Goal: Task Accomplishment & Management: Use online tool/utility

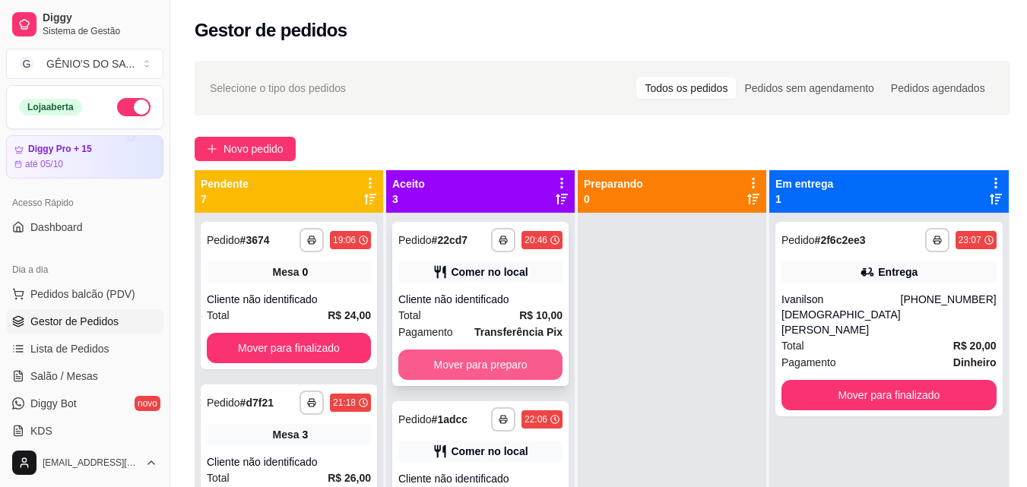
scroll to position [66, 0]
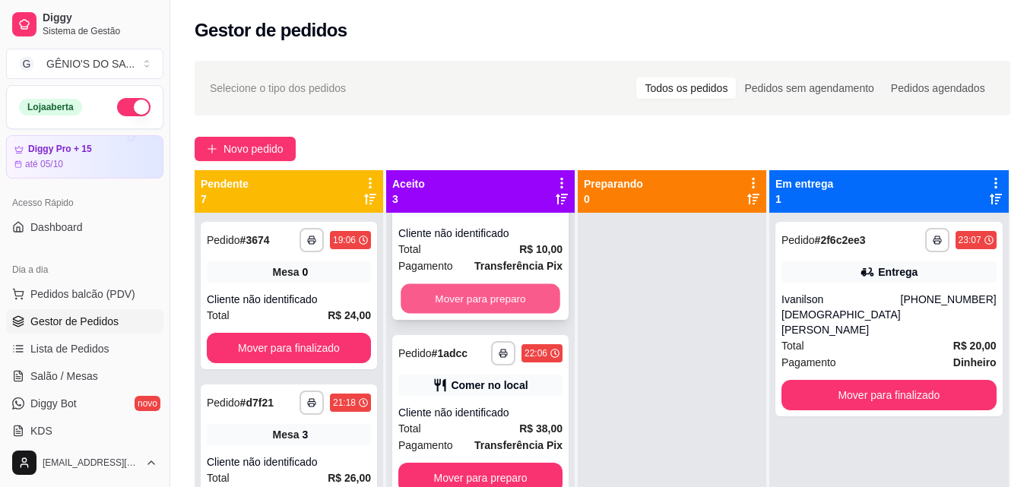
click at [484, 296] on button "Mover para preparo" at bounding box center [481, 299] width 160 height 30
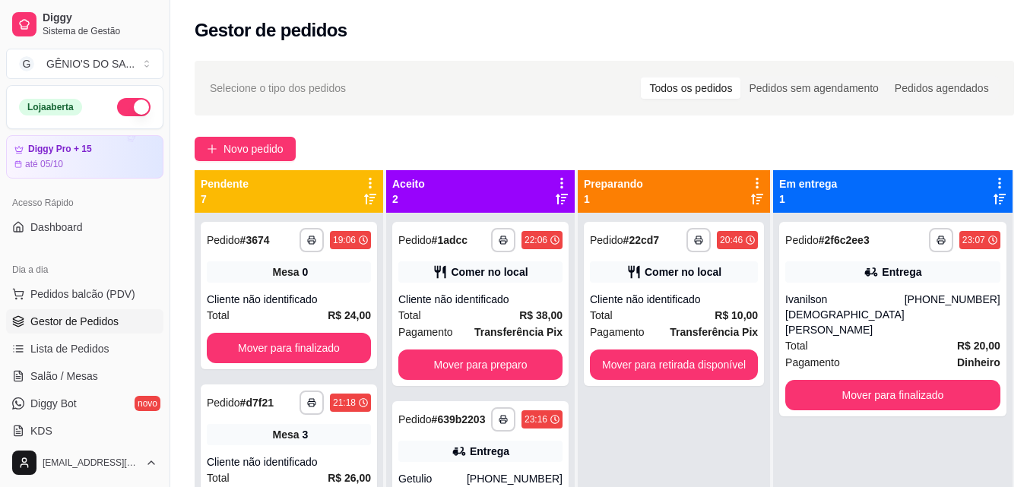
scroll to position [0, 0]
click at [484, 296] on div "Cliente não identificado" at bounding box center [481, 299] width 164 height 15
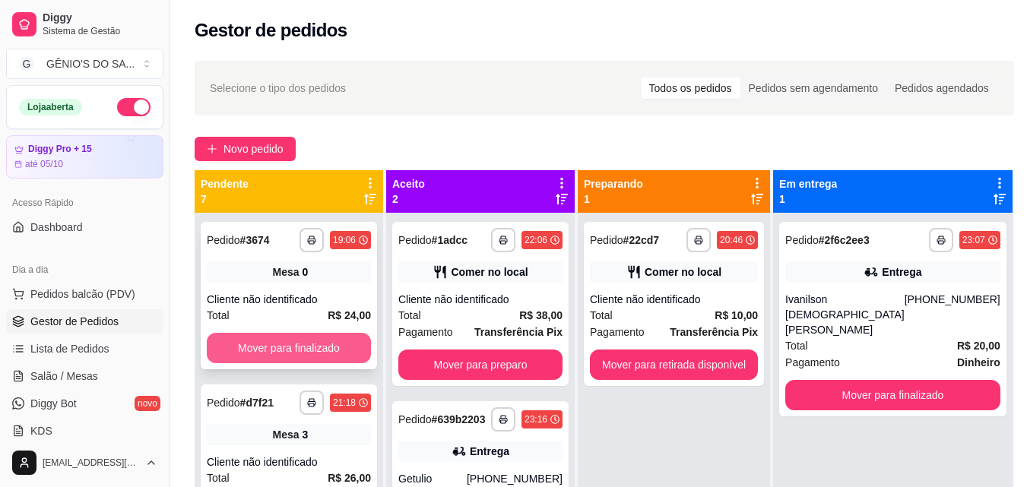
click at [313, 340] on button "Mover para finalizado" at bounding box center [289, 348] width 164 height 30
click at [313, 341] on button "Mover para finalizado" at bounding box center [289, 349] width 160 height 30
click at [313, 341] on button "Mover para finalizado" at bounding box center [289, 348] width 164 height 30
click at [313, 341] on button "Mover para finalizado" at bounding box center [289, 349] width 160 height 30
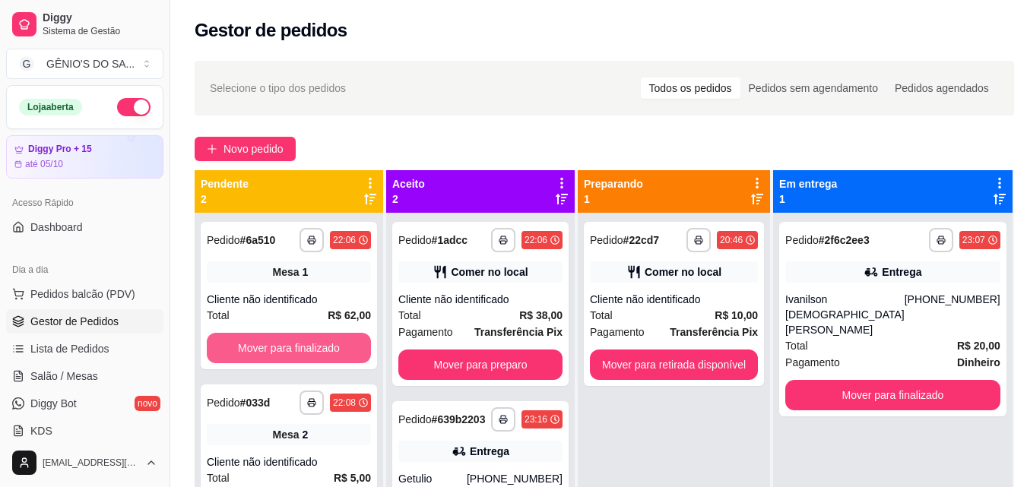
click at [313, 341] on button "Mover para finalizado" at bounding box center [289, 348] width 164 height 30
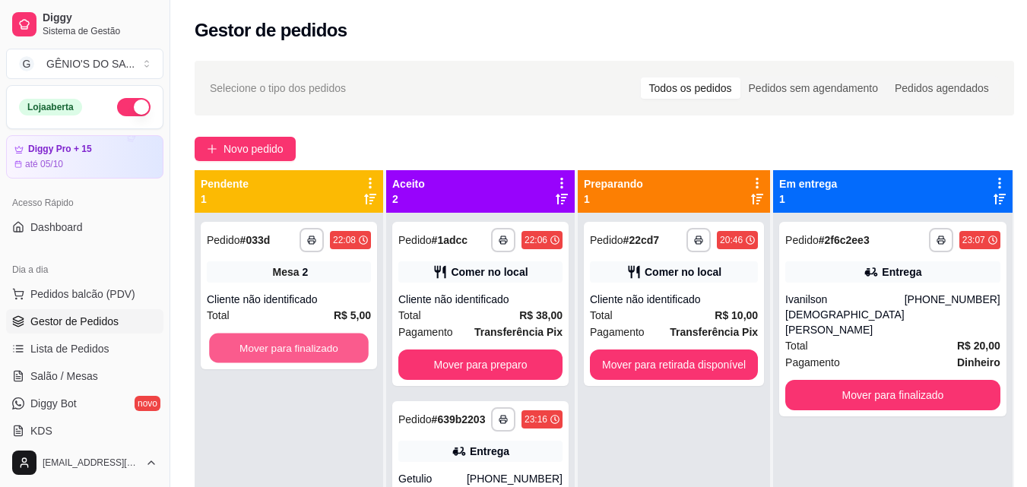
click at [313, 341] on button "Mover para finalizado" at bounding box center [289, 349] width 160 height 30
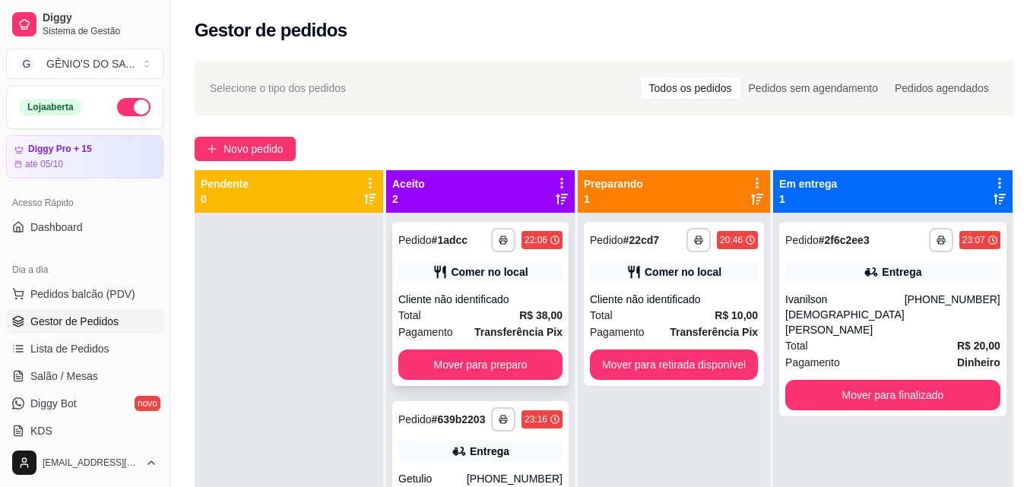
click at [526, 349] on div "**********" at bounding box center [480, 304] width 176 height 164
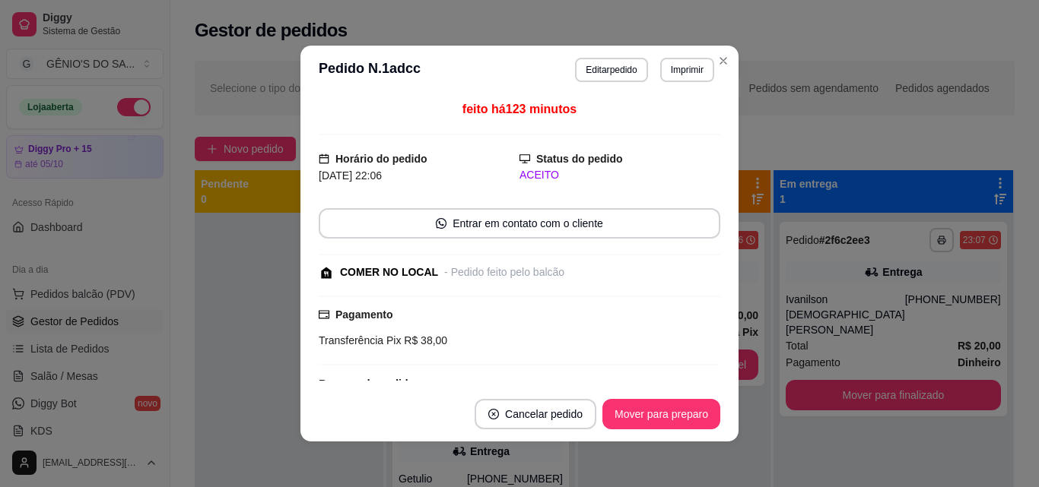
click at [524, 364] on div "Pagamento Transferência Pix R$ 38,00" at bounding box center [520, 331] width 402 height 70
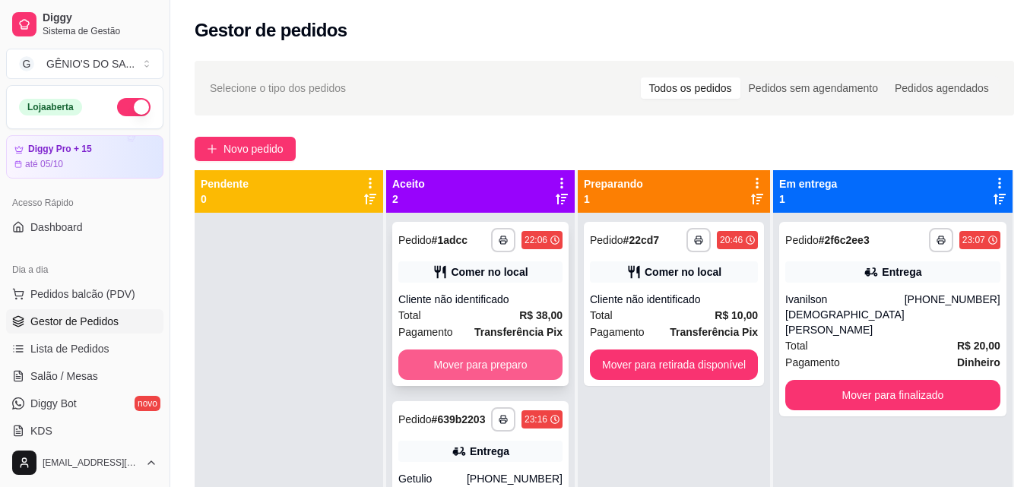
click at [482, 366] on button "Mover para preparo" at bounding box center [481, 365] width 164 height 30
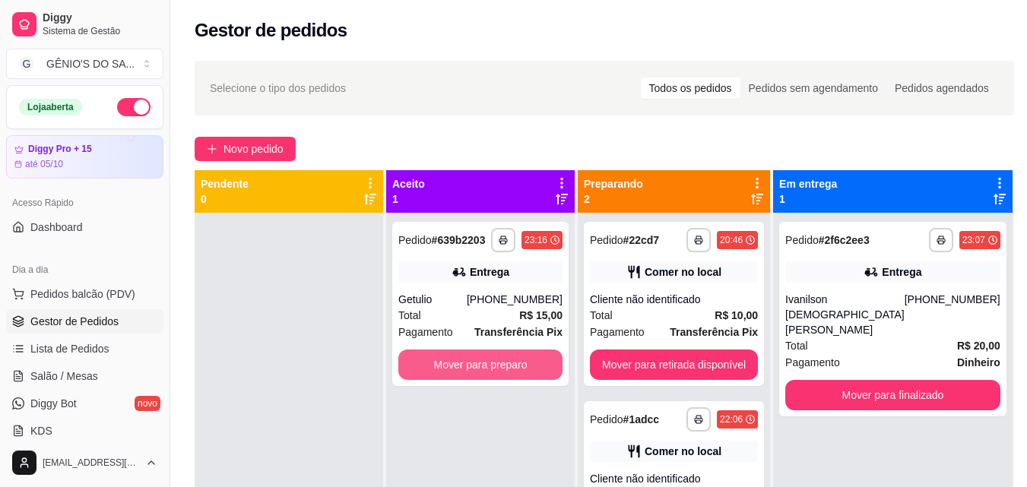
click at [482, 366] on button "Mover para preparo" at bounding box center [481, 365] width 164 height 30
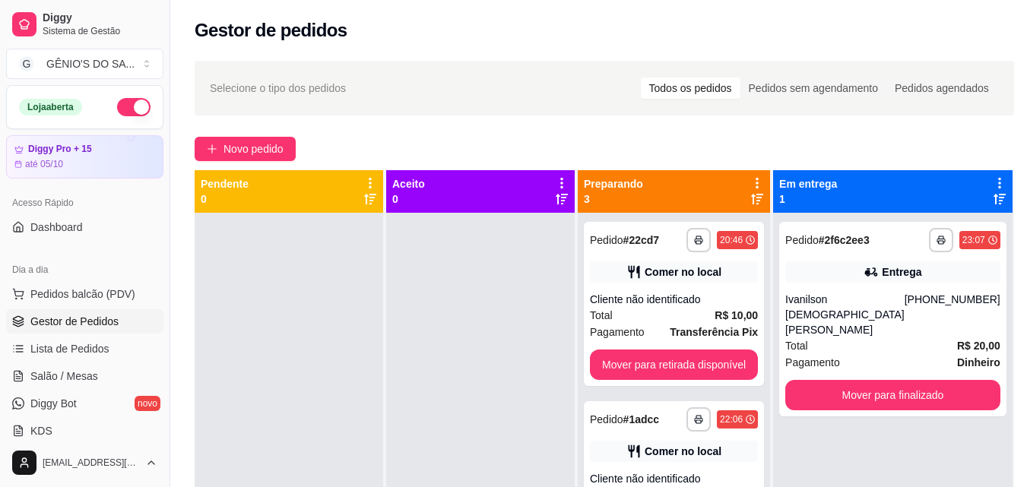
click at [482, 366] on div at bounding box center [480, 456] width 189 height 487
click at [675, 367] on button "Mover para retirada disponível" at bounding box center [674, 365] width 168 height 30
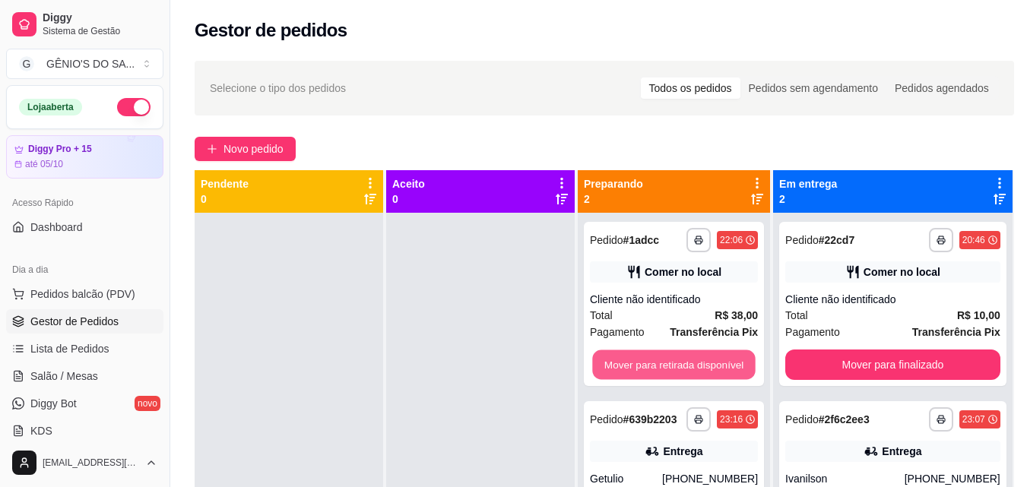
click at [675, 367] on button "Mover para retirada disponível" at bounding box center [673, 366] width 163 height 30
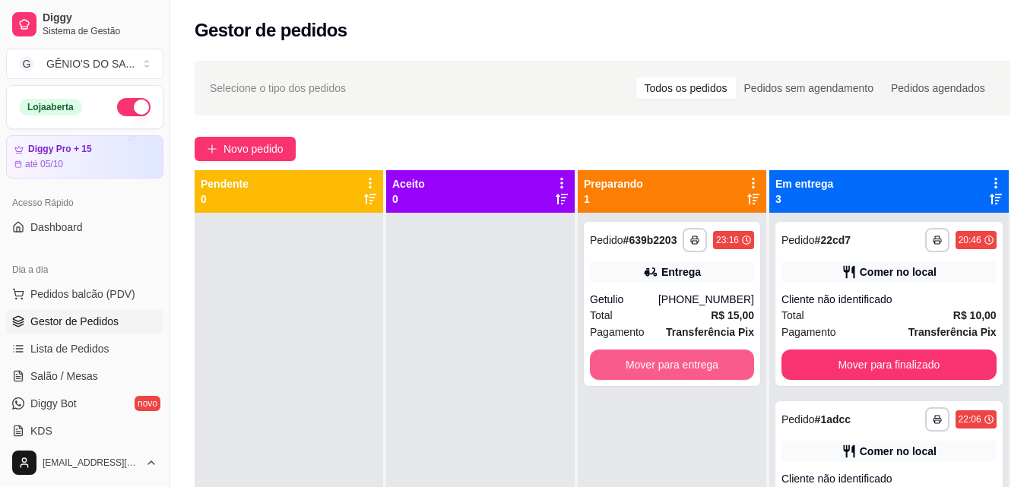
click at [675, 367] on button "Mover para entrega" at bounding box center [672, 365] width 164 height 30
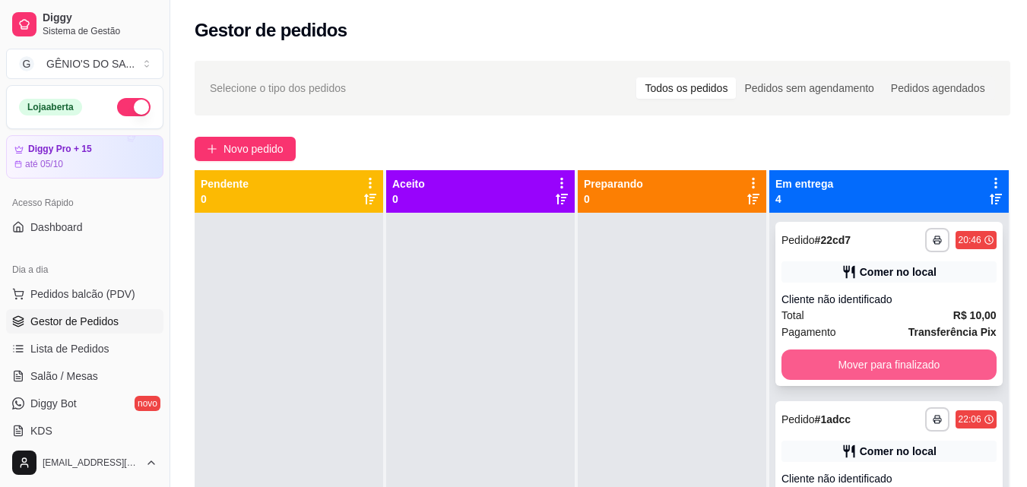
click at [897, 367] on button "Mover para finalizado" at bounding box center [889, 365] width 215 height 30
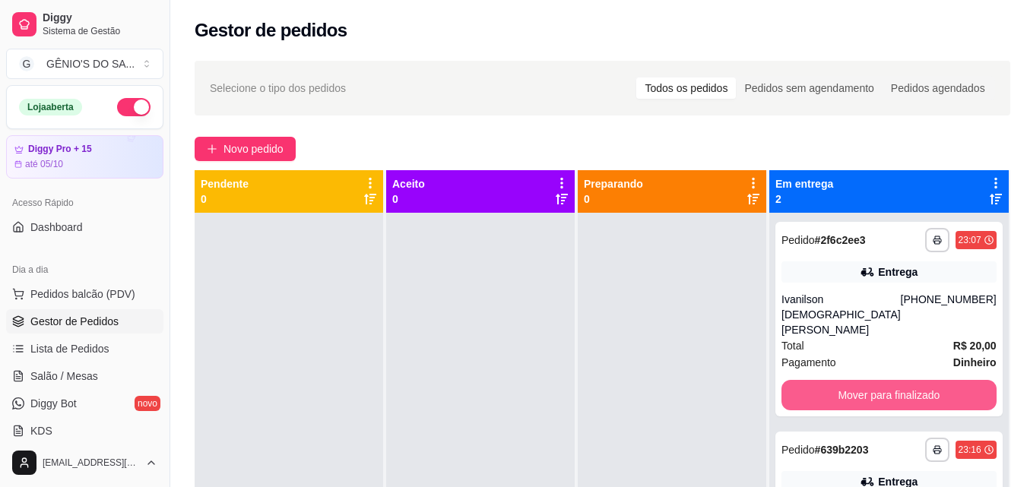
click at [897, 380] on button "Mover para finalizado" at bounding box center [889, 395] width 215 height 30
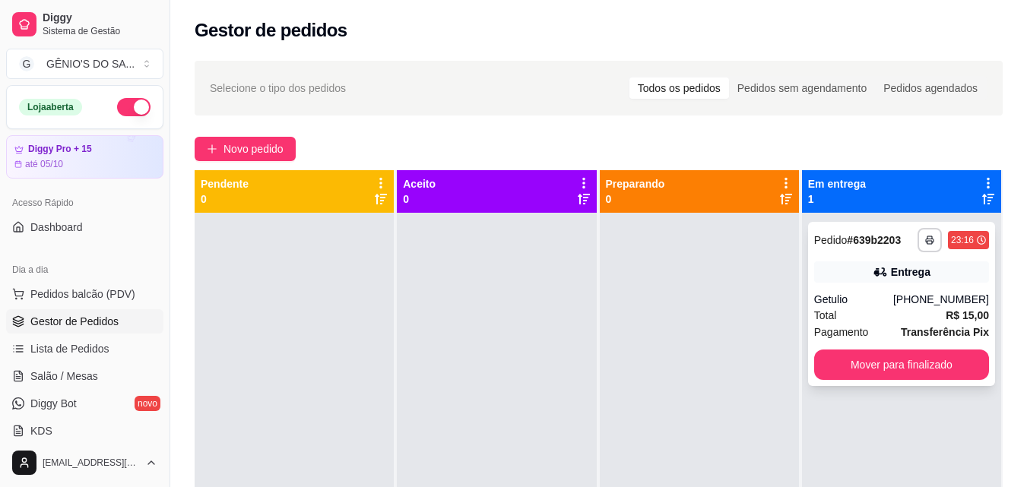
click at [900, 316] on div "Total R$ 15,00" at bounding box center [902, 315] width 175 height 17
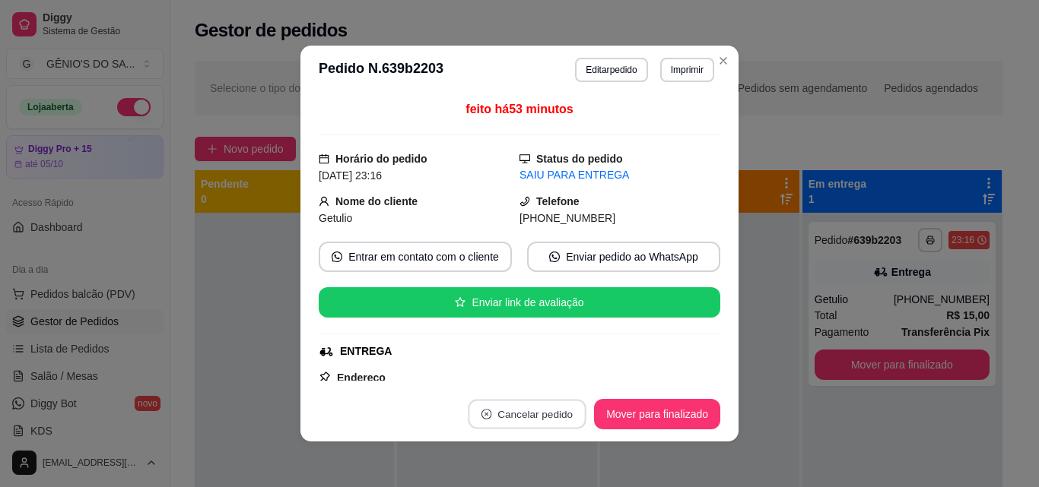
click at [526, 417] on button "Cancelar pedido" at bounding box center [527, 415] width 118 height 30
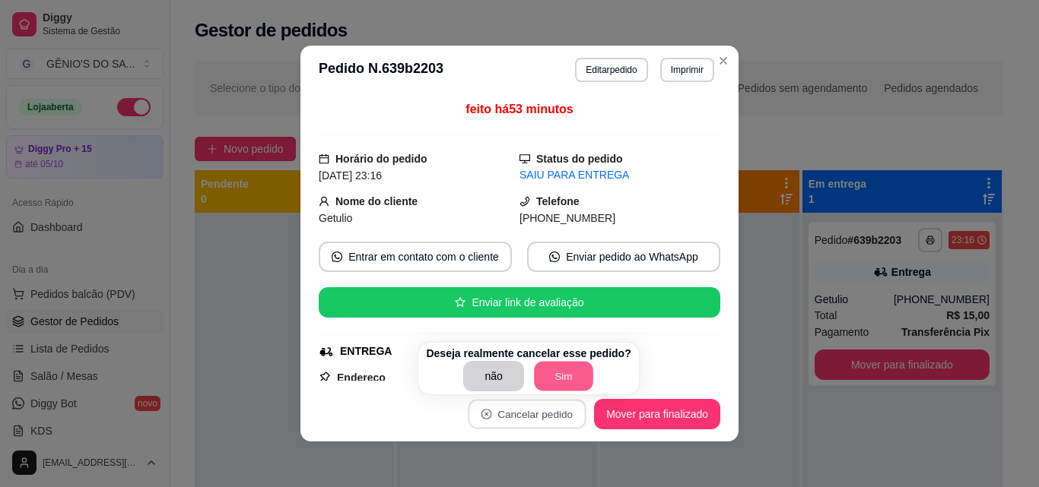
click at [565, 372] on button "Sim" at bounding box center [563, 377] width 59 height 30
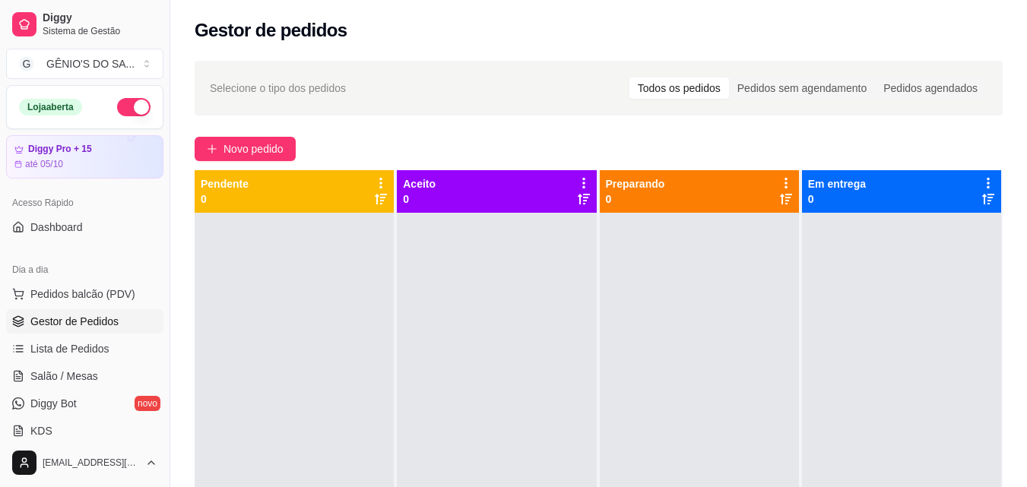
scroll to position [43, 0]
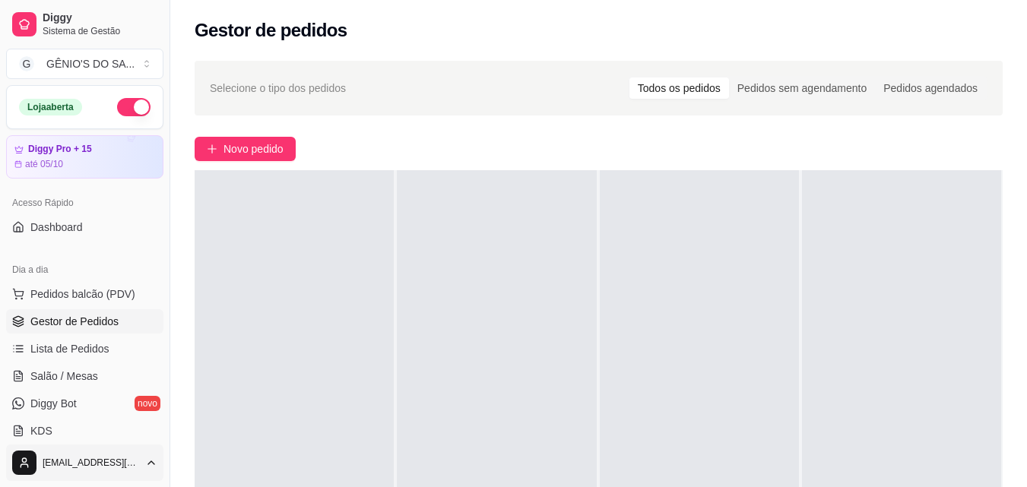
click at [23, 462] on html "Diggy Sistema de Gestão G GÊNIO'S DO SA ... Loja aberta Diggy Pro + 15 até 05/1…" at bounding box center [513, 243] width 1027 height 487
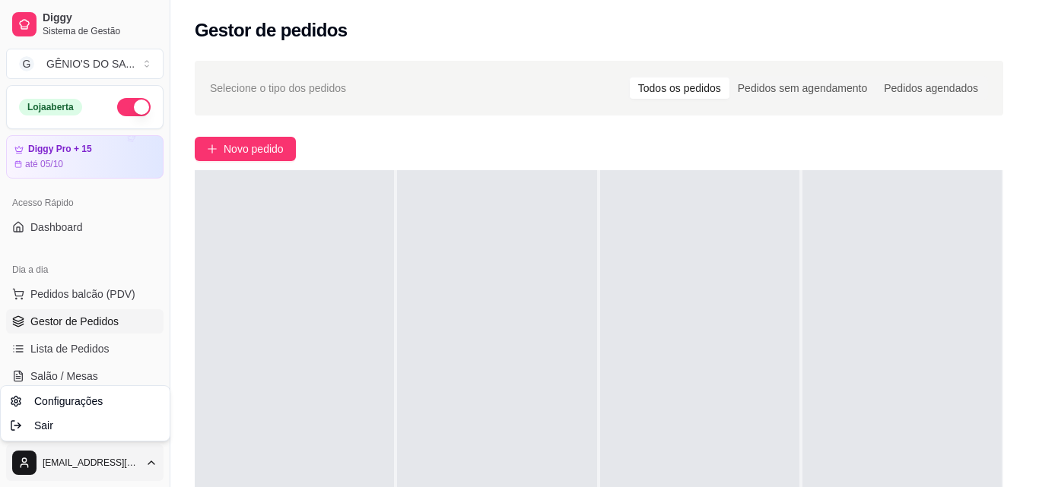
click at [290, 388] on html "Diggy Sistema de Gestão G GÊNIO'S DO SA ... Loja aberta Diggy Pro + 15 até 05/1…" at bounding box center [519, 243] width 1039 height 487
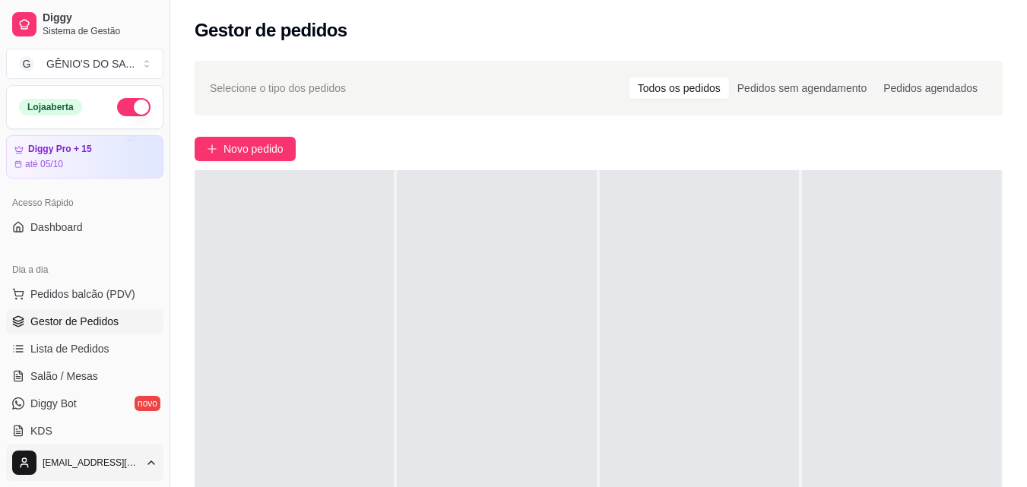
click at [92, 469] on html "Diggy Sistema de Gestão G GÊNIO'S DO SA ... Loja aberta Diggy Pro + 15 até 05/1…" at bounding box center [513, 243] width 1027 height 487
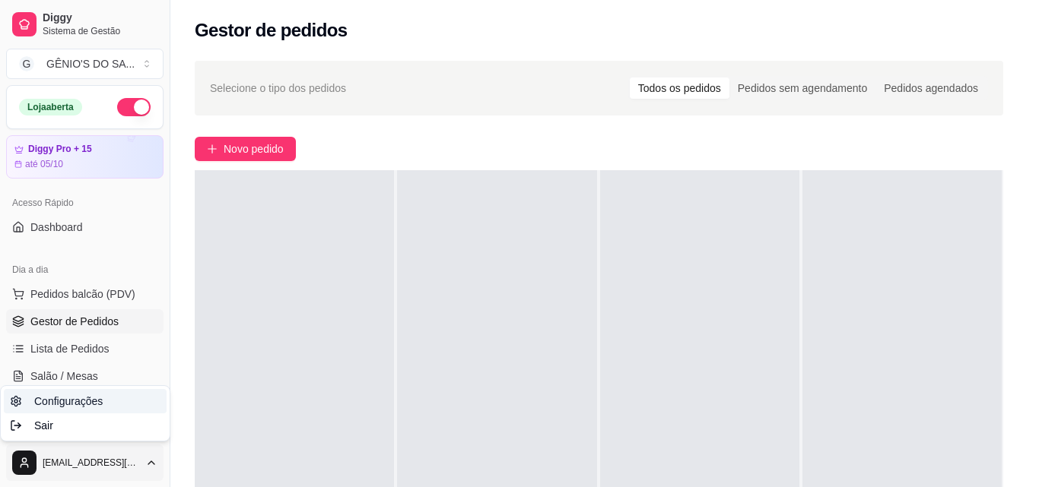
click at [119, 399] on link "Configurações" at bounding box center [85, 401] width 163 height 24
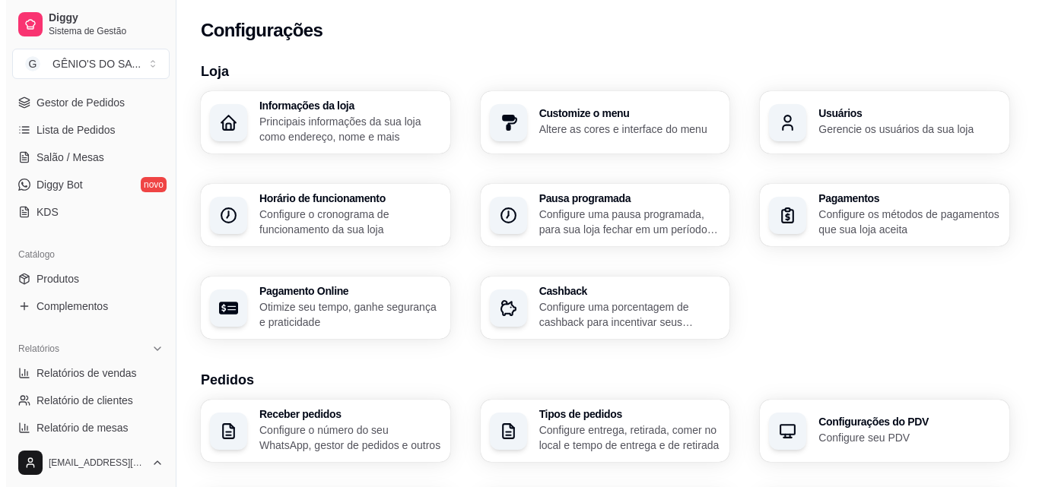
scroll to position [228, 0]
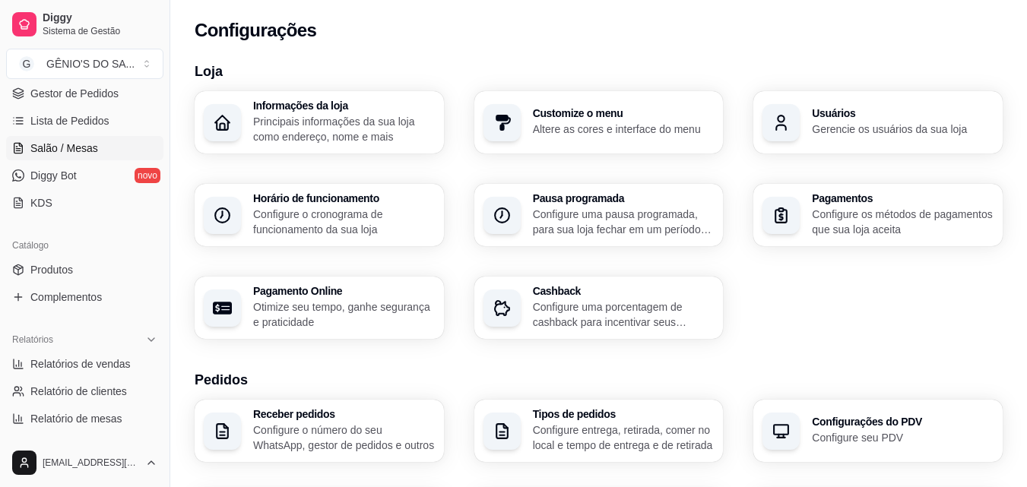
click at [75, 155] on span "Salão / Mesas" at bounding box center [64, 148] width 68 height 15
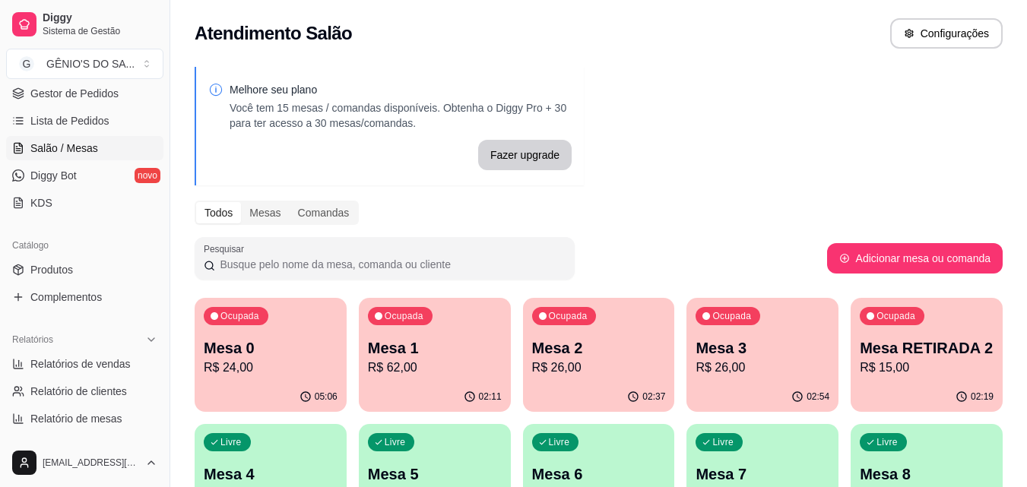
click at [307, 364] on p "R$ 24,00" at bounding box center [271, 368] width 134 height 18
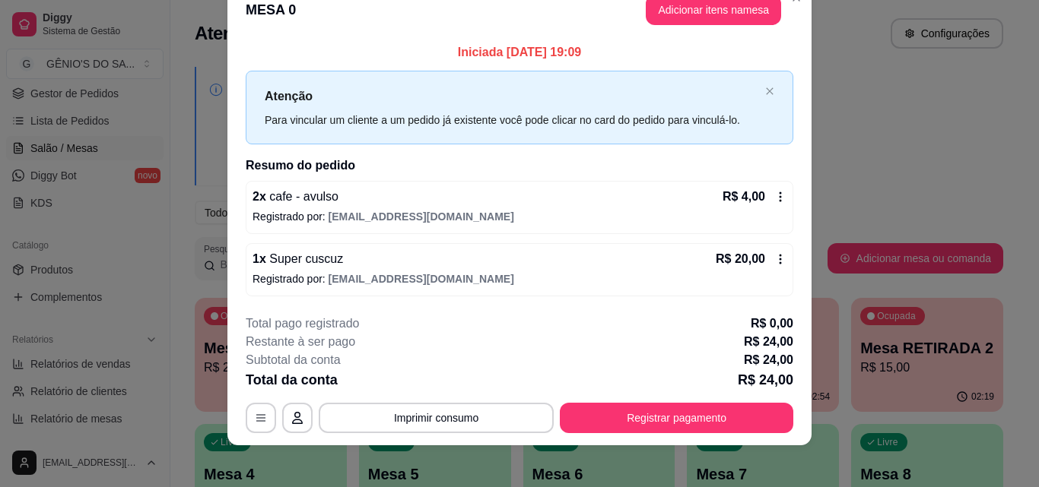
scroll to position [37, 0]
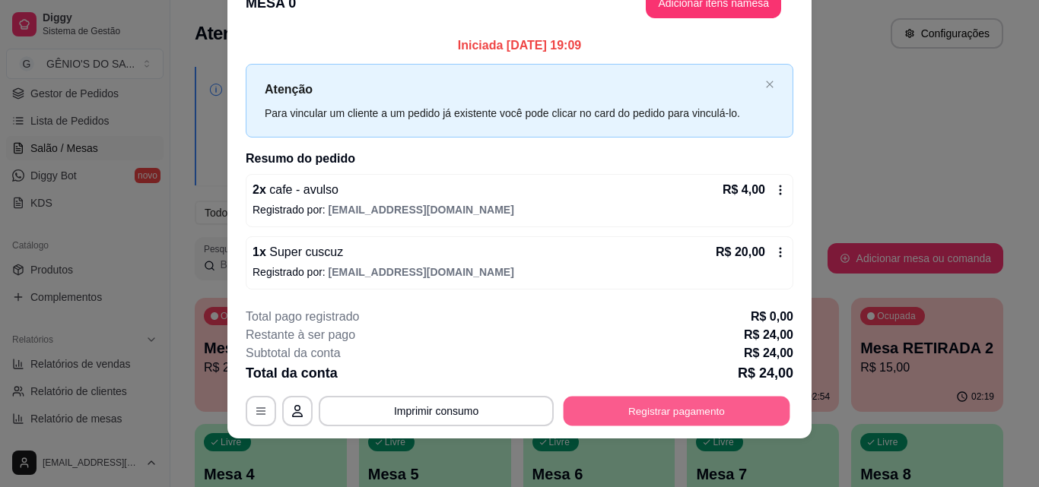
click at [649, 406] on button "Registrar pagamento" at bounding box center [677, 412] width 227 height 30
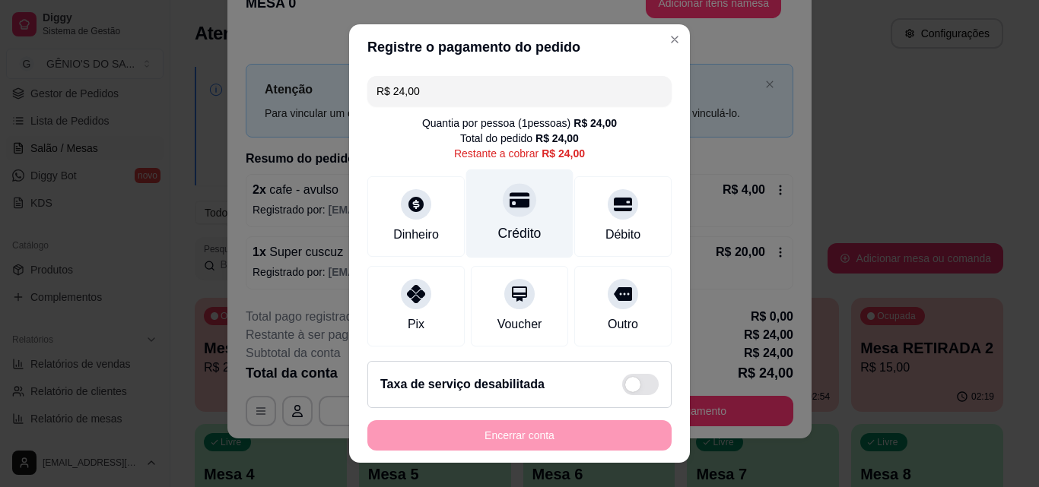
click at [504, 226] on div "Crédito" at bounding box center [519, 234] width 43 height 20
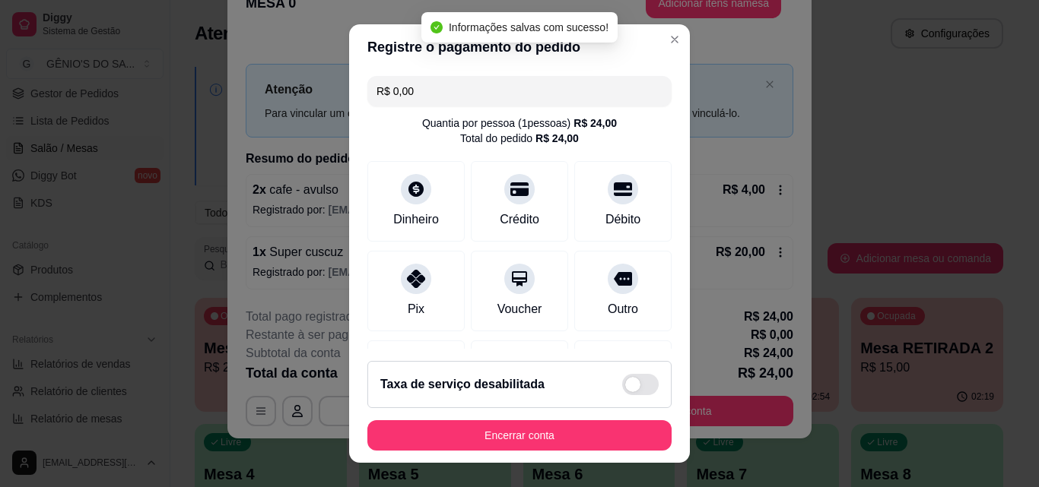
type input "R$ 0,00"
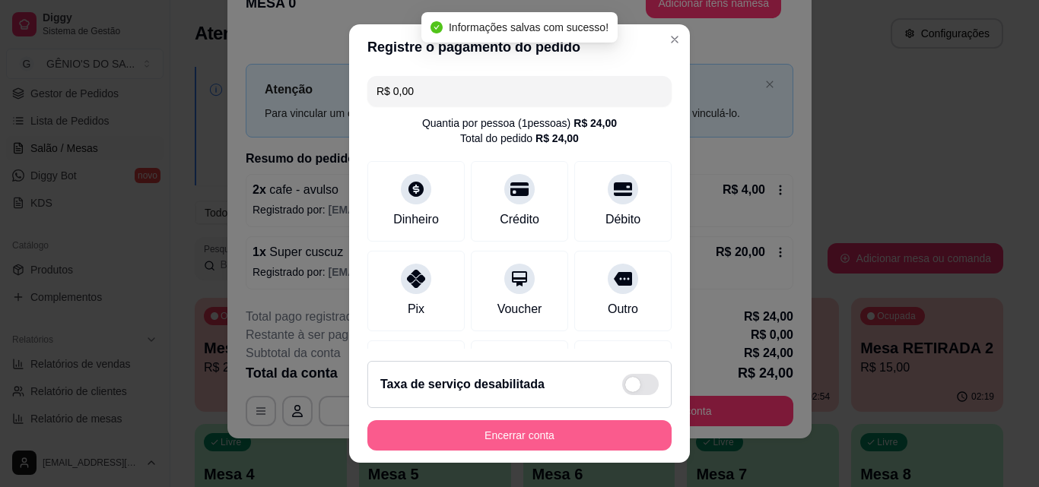
click at [516, 424] on button "Encerrar conta" at bounding box center [519, 436] width 304 height 30
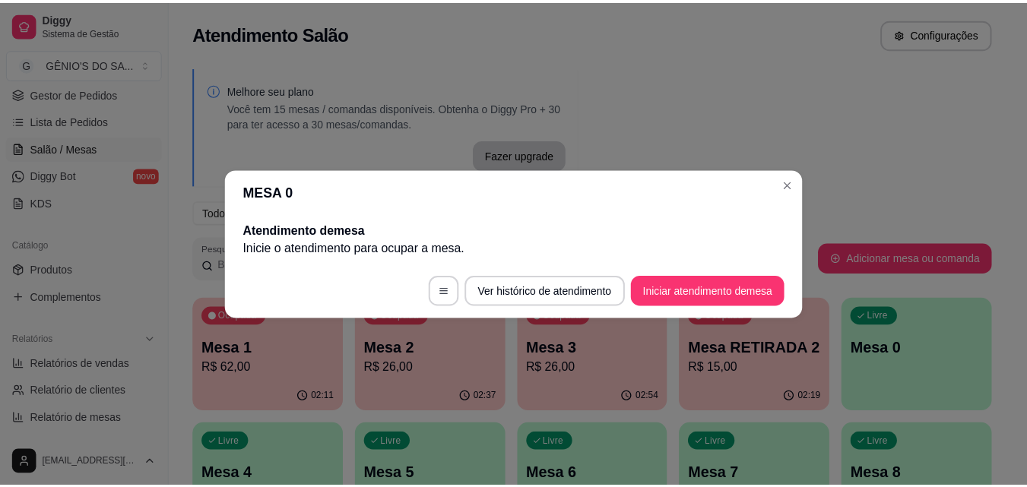
scroll to position [0, 0]
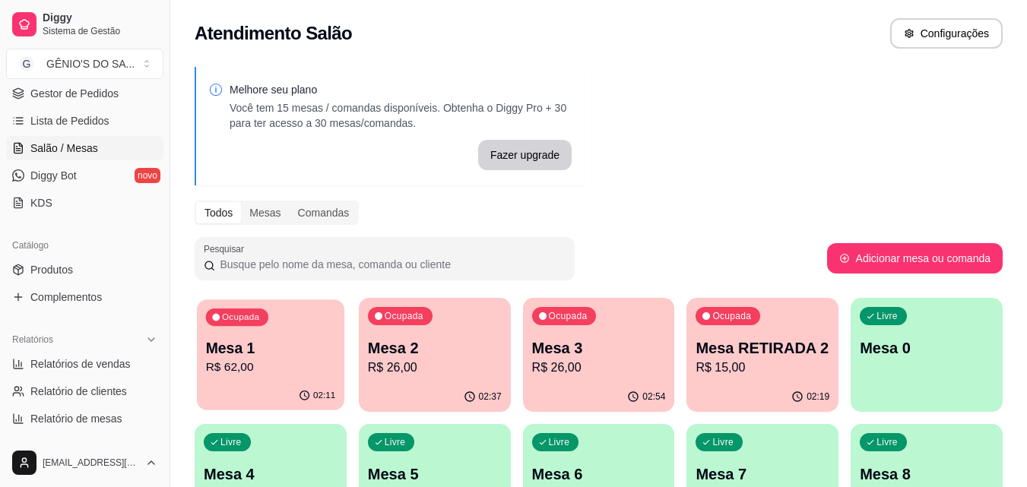
click at [311, 367] on p "R$ 62,00" at bounding box center [271, 367] width 130 height 17
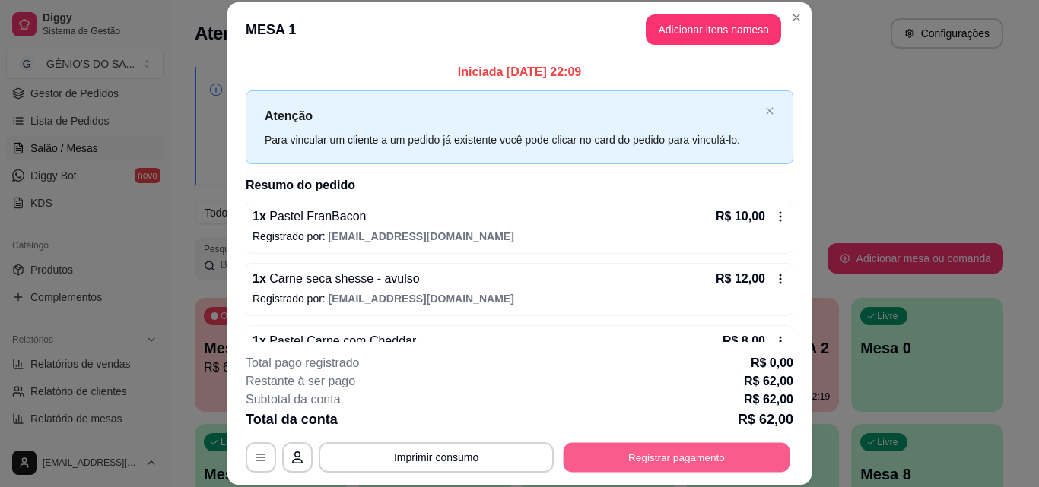
click at [598, 464] on button "Registrar pagamento" at bounding box center [677, 458] width 227 height 30
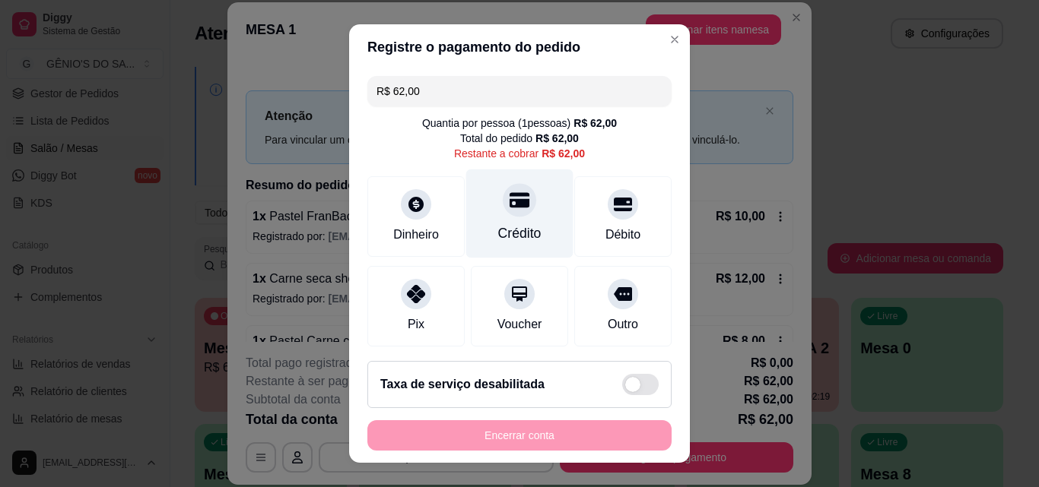
click at [481, 213] on div "Crédito" at bounding box center [519, 214] width 107 height 89
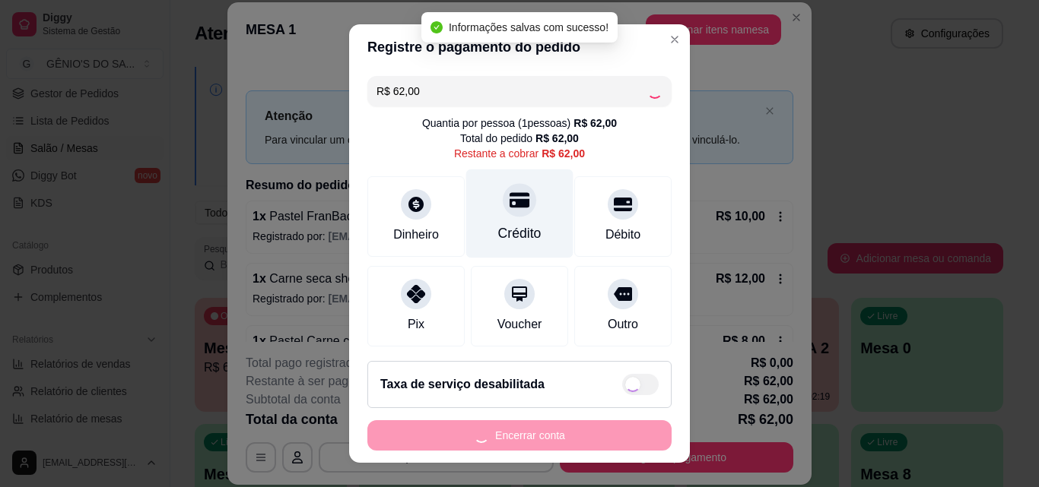
type input "R$ 0,00"
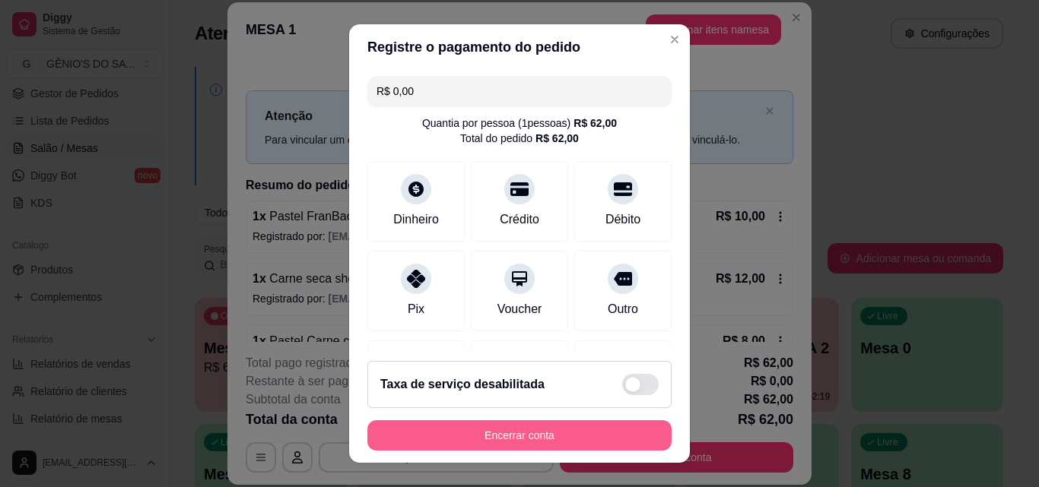
click at [510, 443] on button "Encerrar conta" at bounding box center [519, 436] width 304 height 30
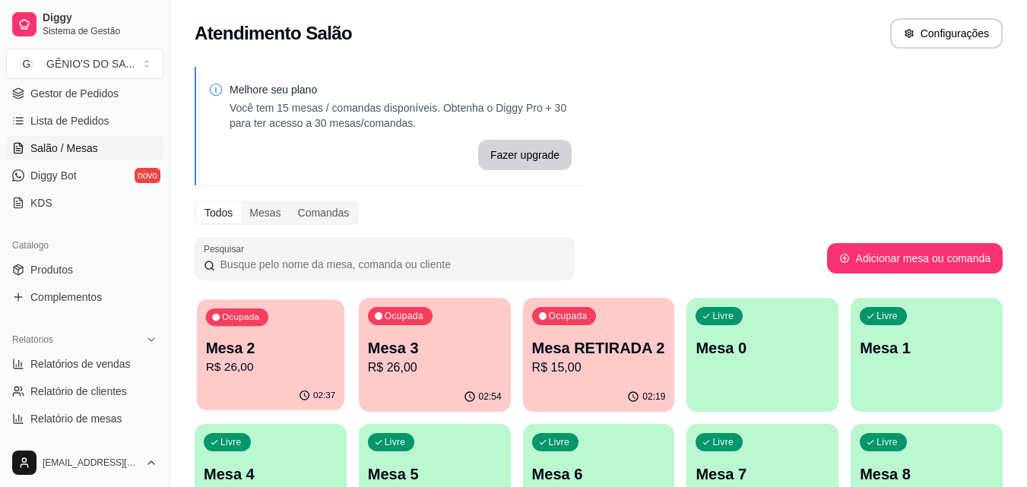
click at [269, 370] on p "R$ 26,00" at bounding box center [271, 367] width 130 height 17
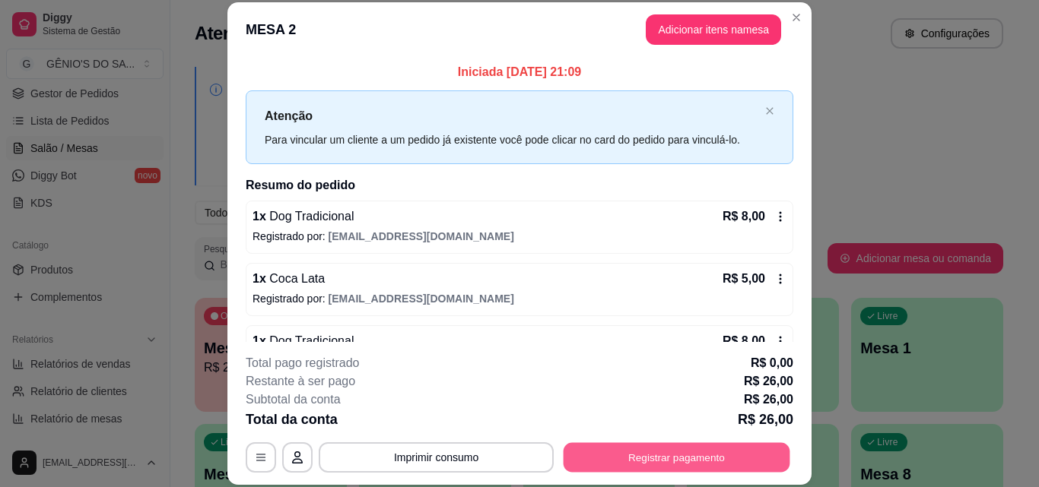
click at [611, 453] on button "Registrar pagamento" at bounding box center [677, 458] width 227 height 30
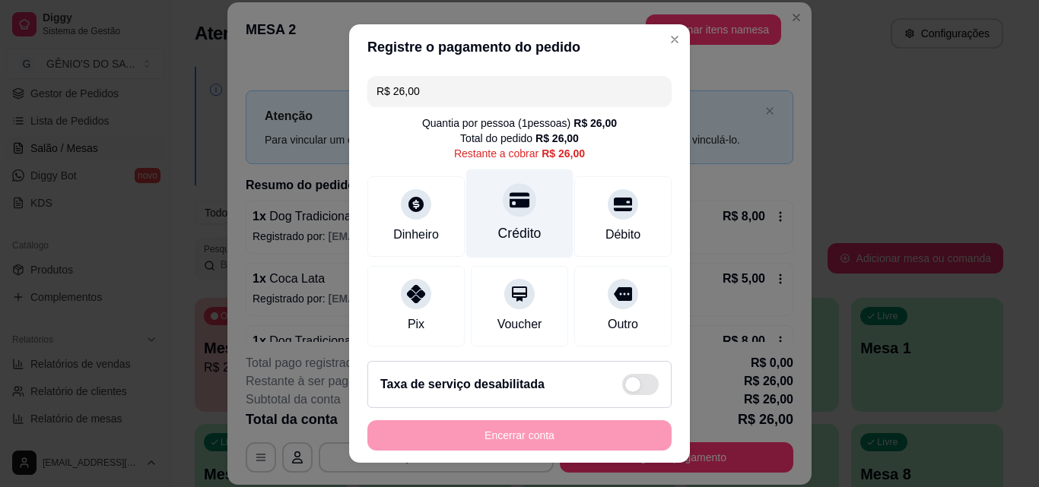
click at [485, 218] on div "Crédito" at bounding box center [519, 214] width 107 height 89
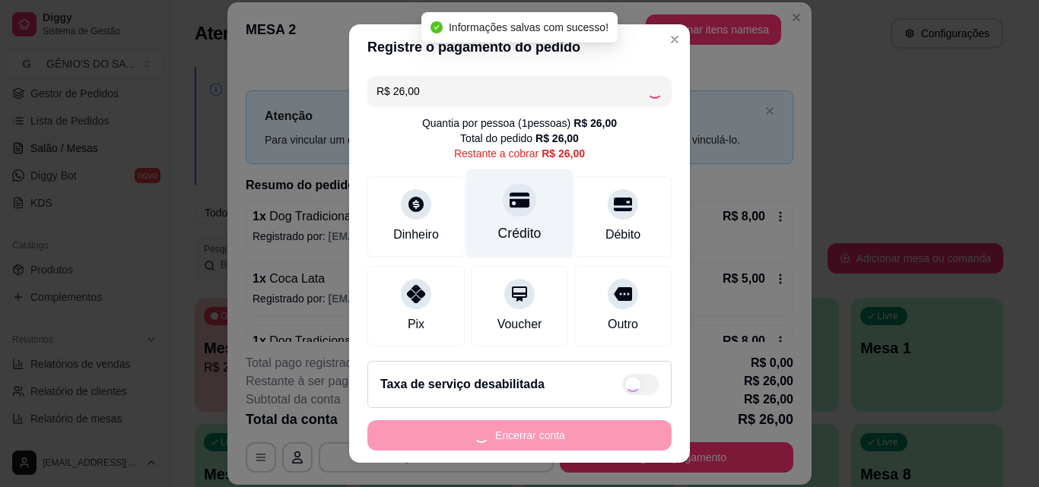
type input "R$ 0,00"
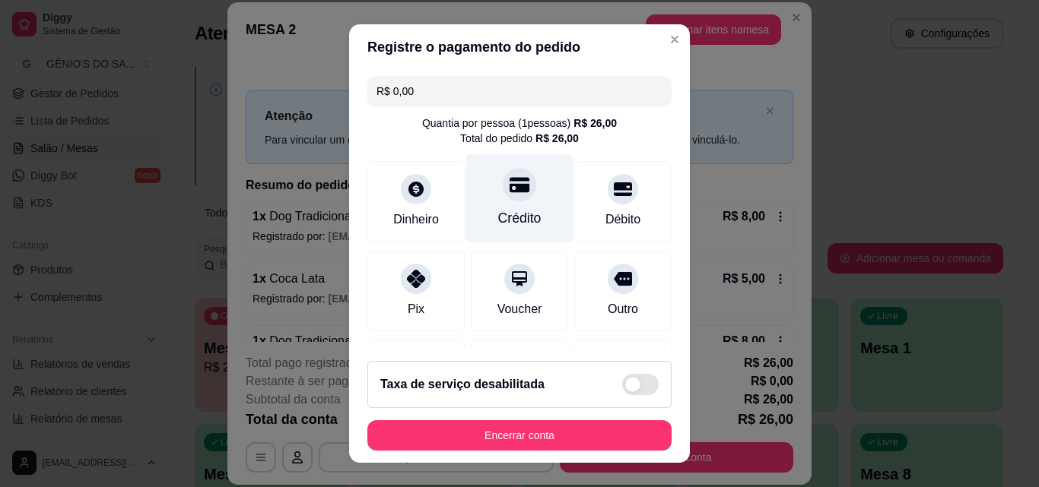
click at [514, 208] on div "Crédito" at bounding box center [519, 218] width 43 height 20
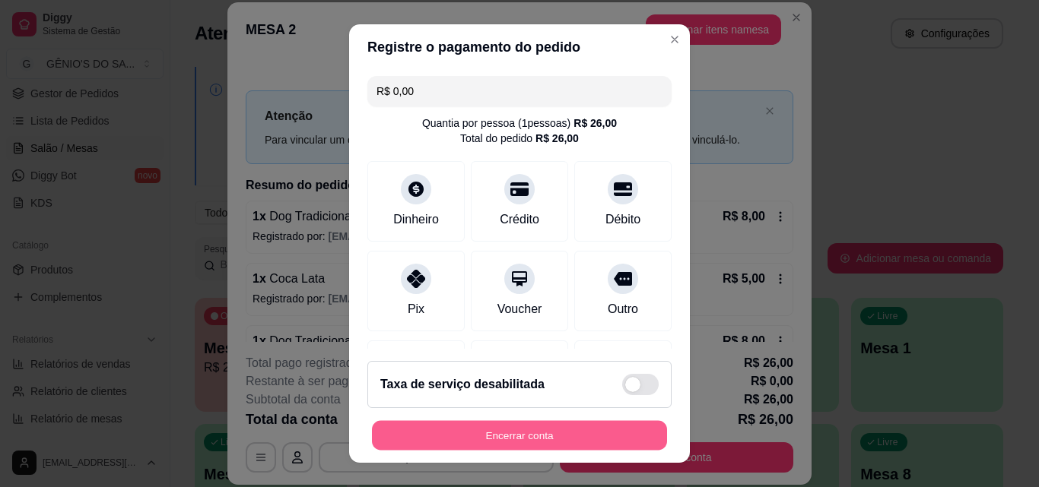
click at [529, 445] on button "Encerrar conta" at bounding box center [519, 436] width 295 height 30
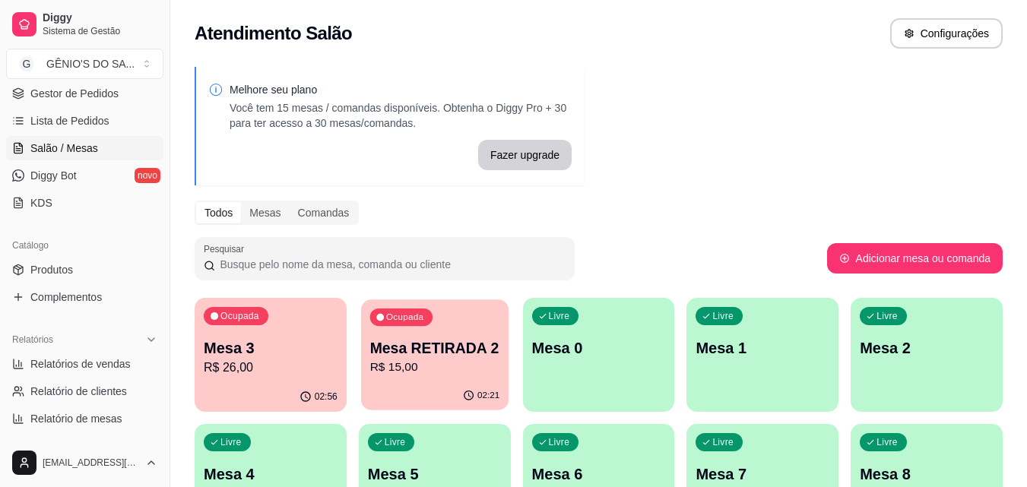
click at [449, 369] on p "R$ 15,00" at bounding box center [435, 367] width 130 height 17
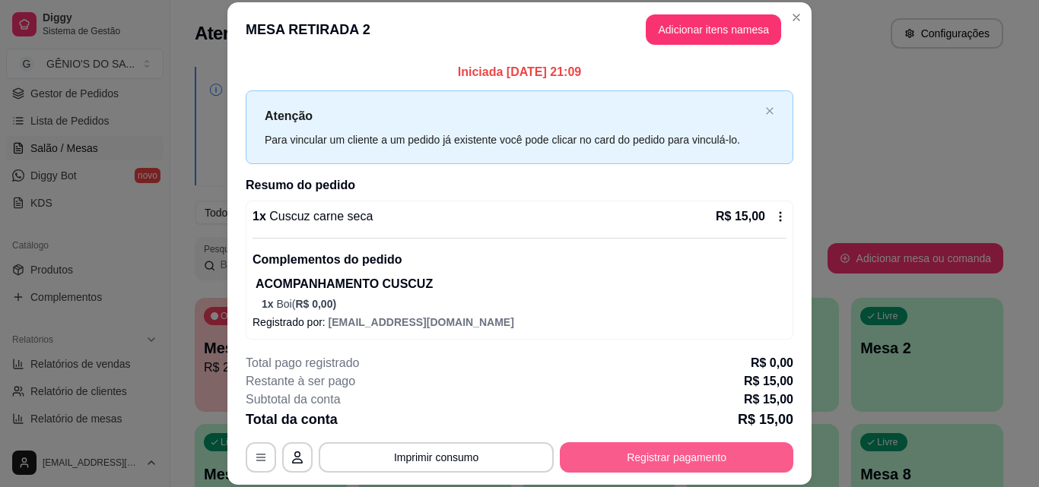
click at [655, 468] on button "Registrar pagamento" at bounding box center [676, 458] width 233 height 30
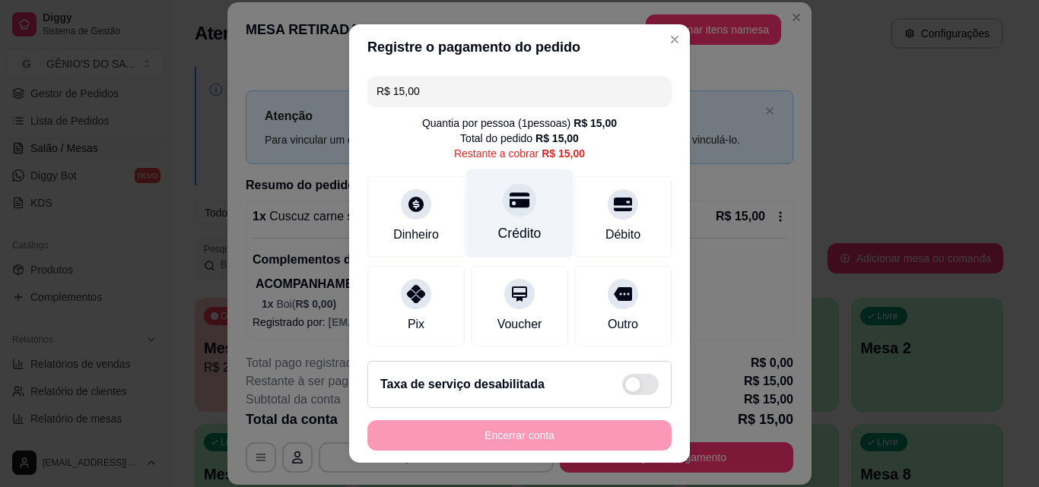
click at [510, 197] on icon at bounding box center [520, 200] width 20 height 20
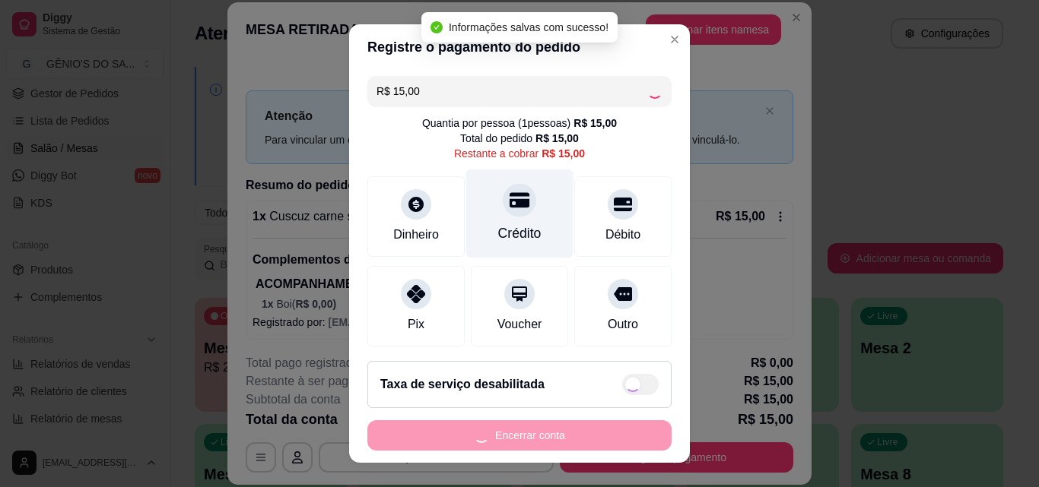
type input "R$ 0,00"
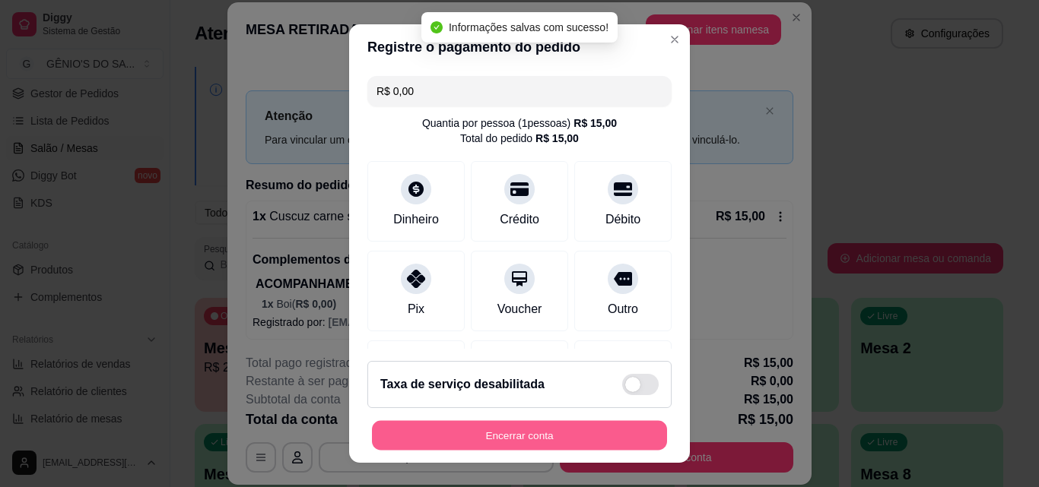
click at [511, 435] on button "Encerrar conta" at bounding box center [519, 436] width 295 height 30
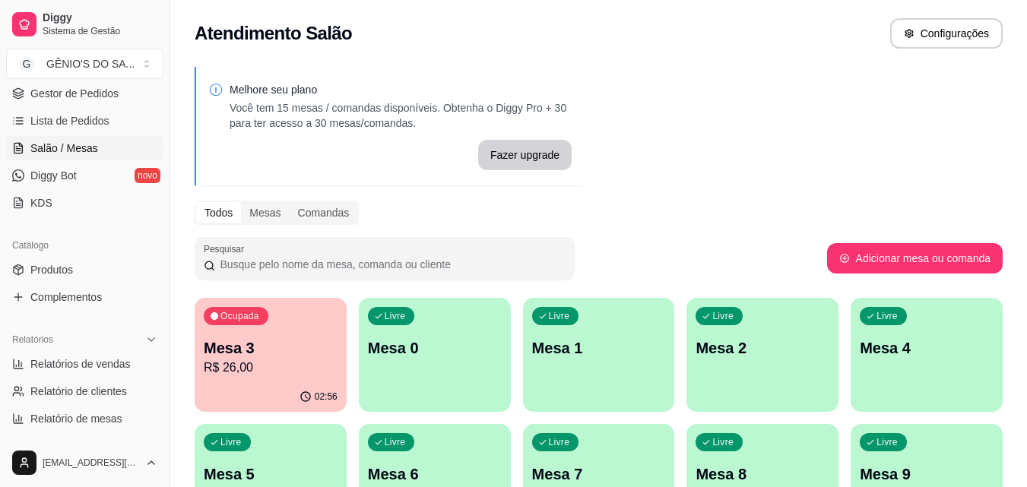
click at [298, 359] on p "R$ 26,00" at bounding box center [271, 368] width 134 height 18
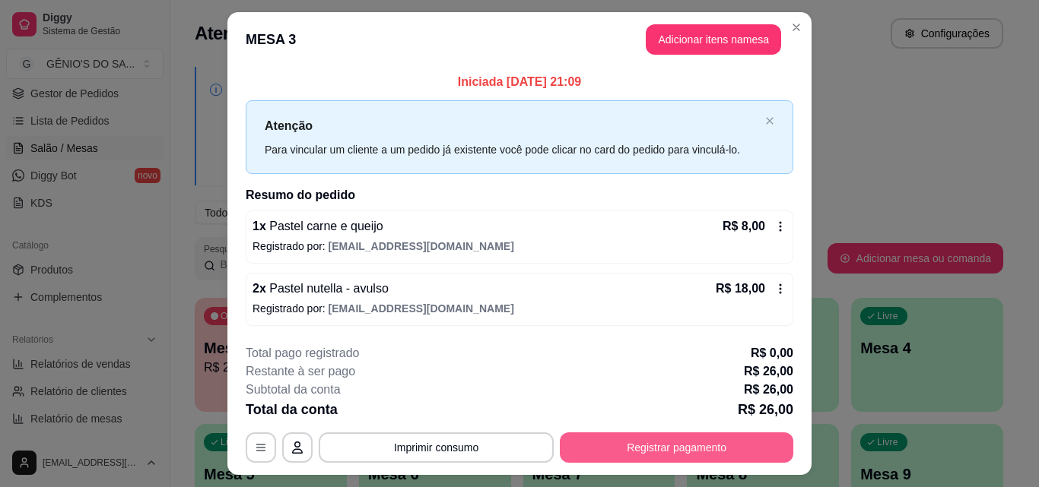
click at [647, 455] on button "Registrar pagamento" at bounding box center [676, 448] width 233 height 30
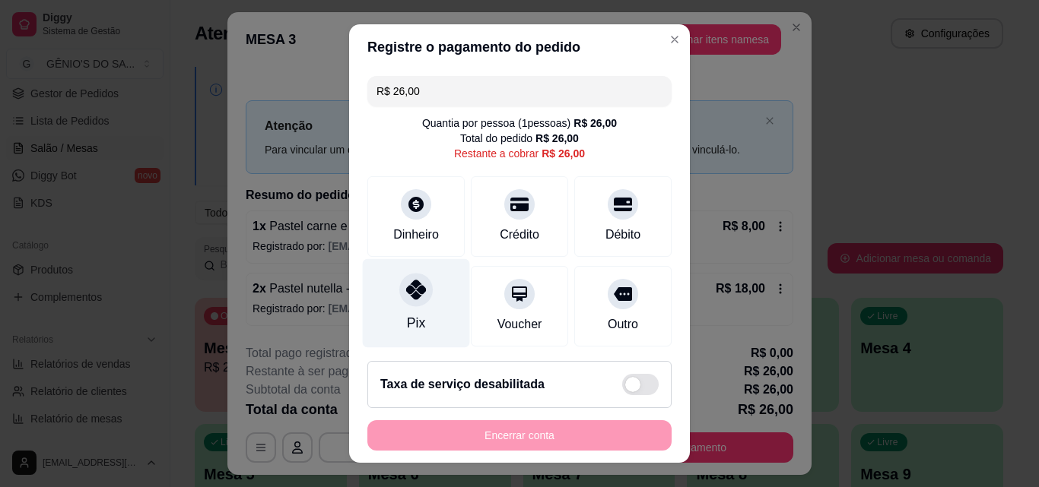
click at [413, 304] on div at bounding box center [415, 289] width 33 height 33
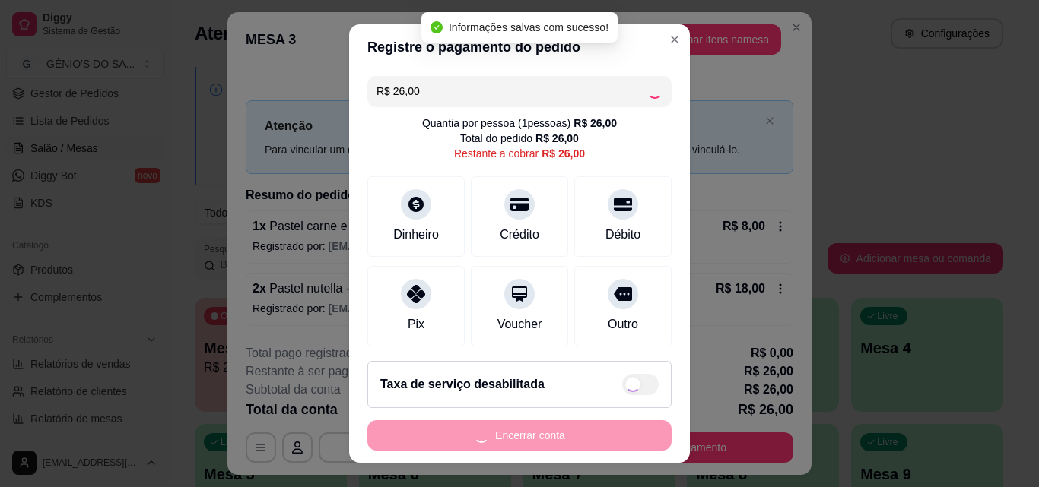
type input "R$ 0,00"
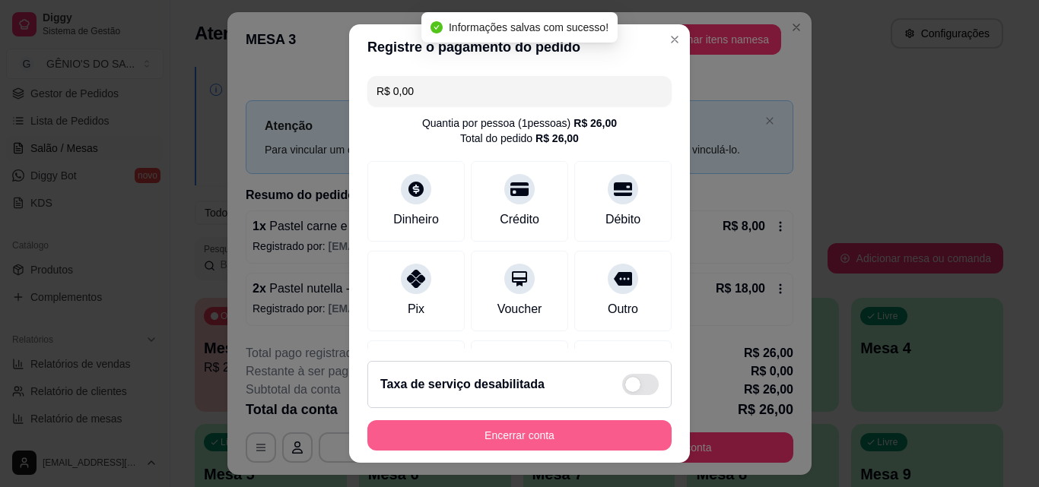
click at [456, 433] on button "Encerrar conta" at bounding box center [519, 436] width 304 height 30
